Goal: Transaction & Acquisition: Download file/media

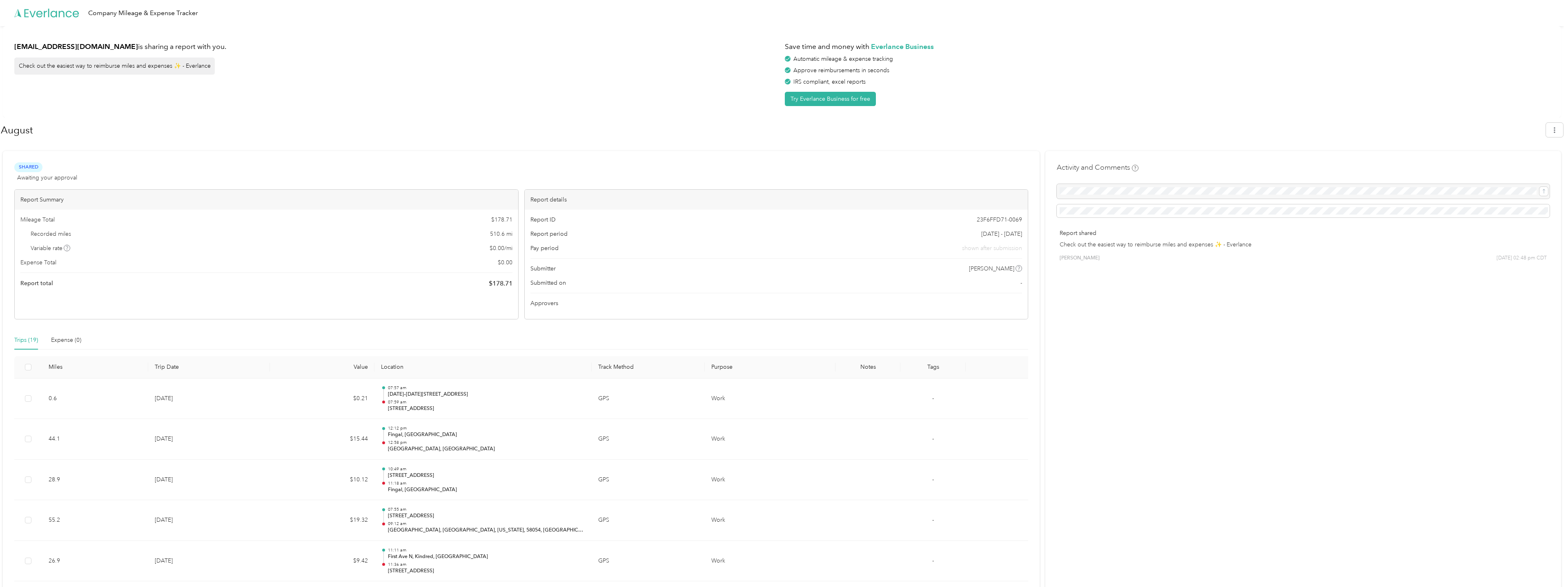
click at [24, 167] on span "Shared" at bounding box center [28, 167] width 28 height 9
click at [175, 106] on div "cblixt@rdoequipment.com is sharing a report with you. Check out the easiest way…" at bounding box center [396, 72] width 765 height 69
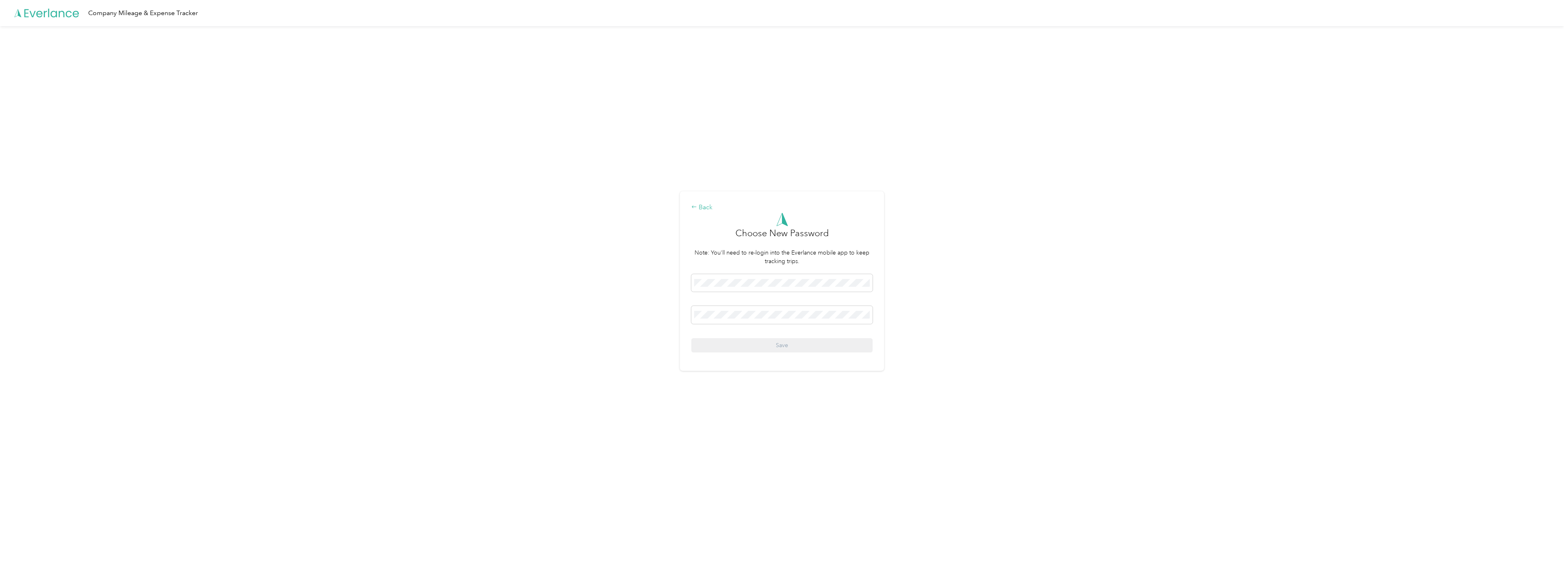
click at [703, 206] on div "Back" at bounding box center [782, 207] width 181 height 10
click at [760, 327] on button "Login" at bounding box center [782, 327] width 181 height 14
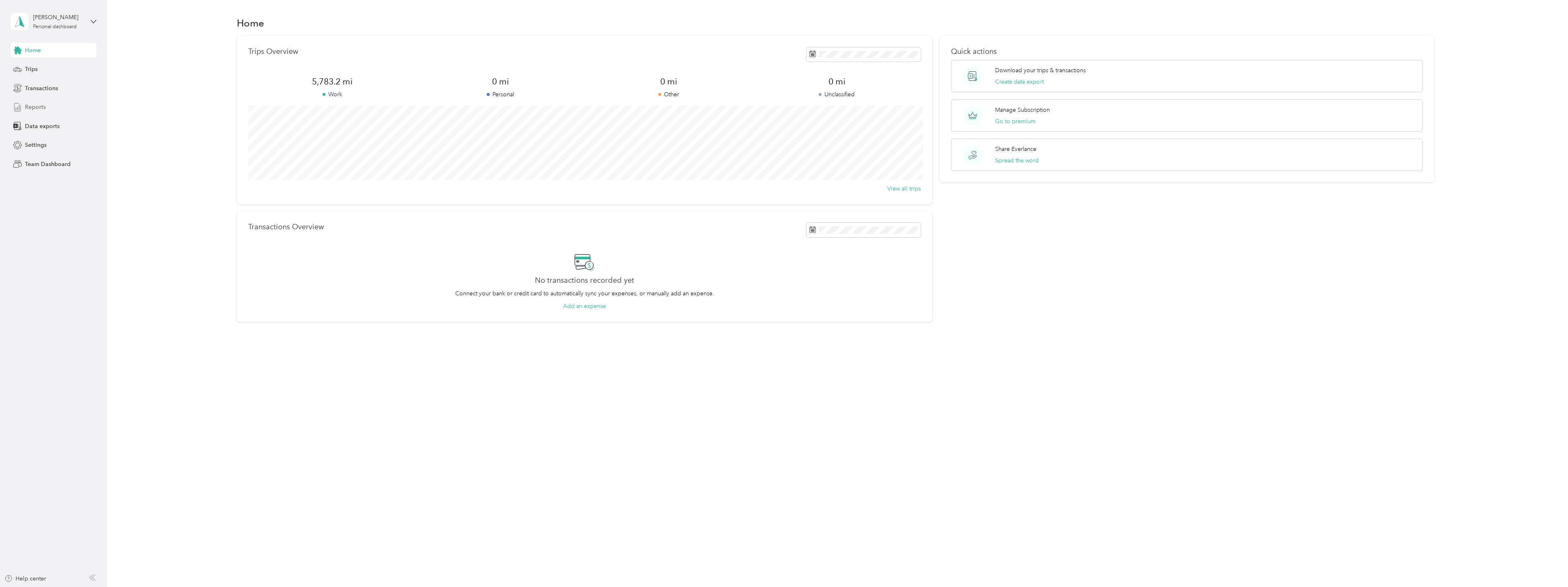
click at [27, 105] on span "Reports" at bounding box center [35, 107] width 21 height 9
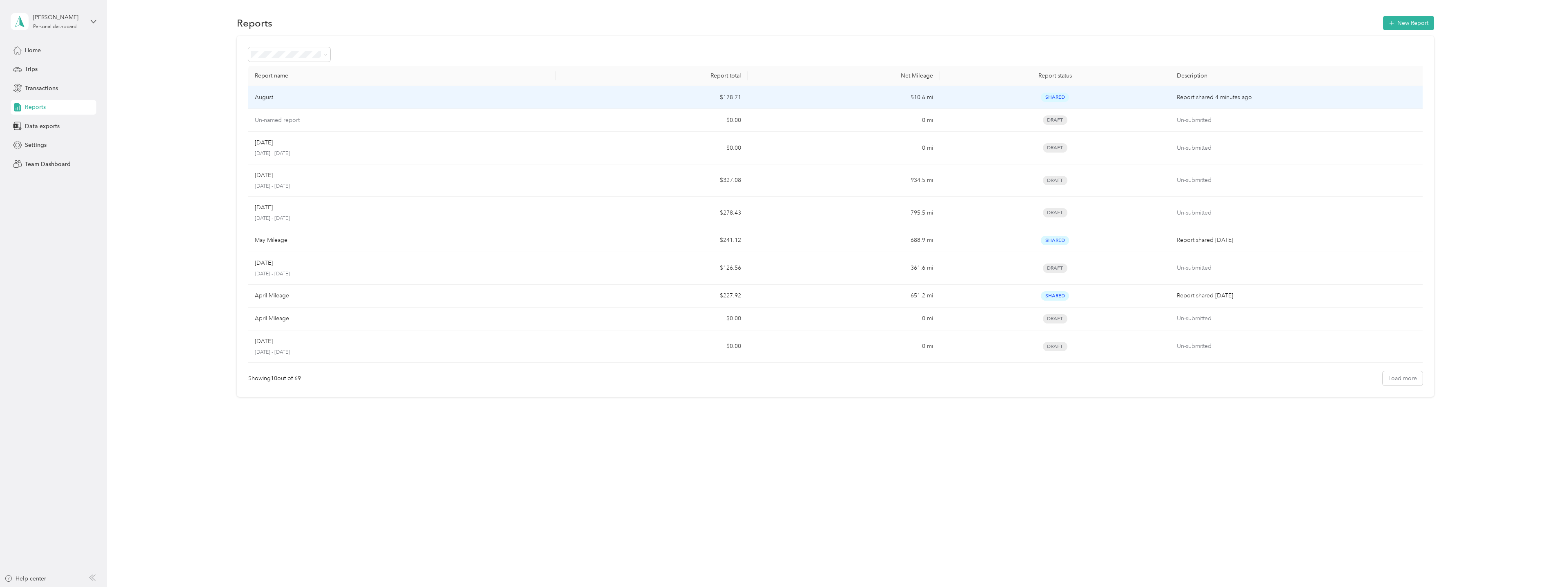
click at [528, 94] on div "August" at bounding box center [402, 97] width 295 height 9
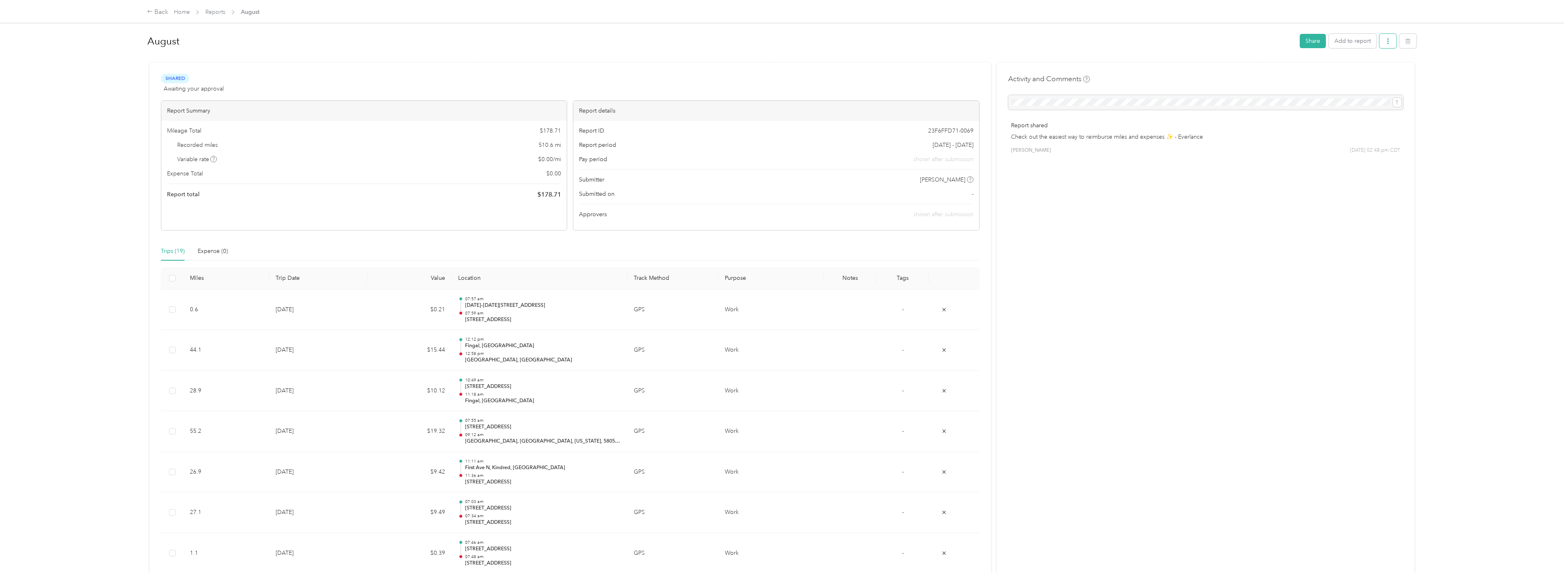
click at [1390, 40] on icon "button" at bounding box center [1387, 41] width 5 height 5
click at [1357, 69] on span "Download" at bounding box center [1368, 71] width 27 height 9
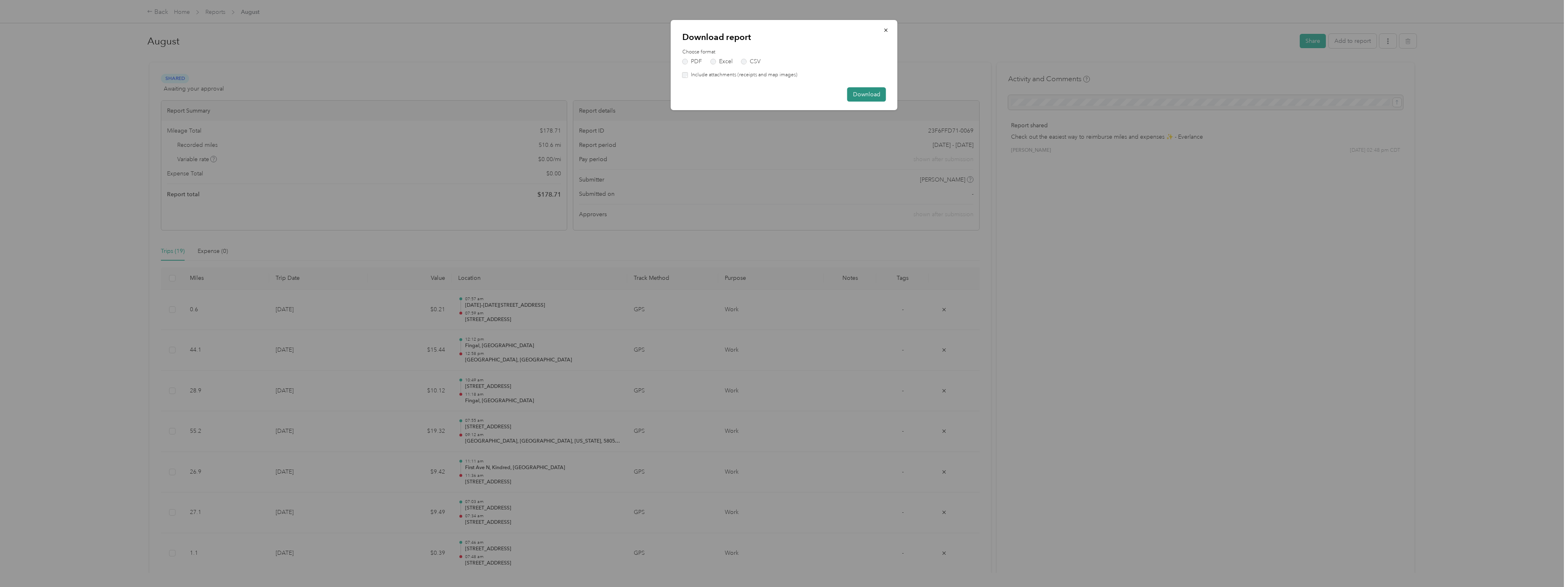
click at [861, 95] on button "Download" at bounding box center [867, 94] width 39 height 14
